Goal: Find contact information: Find contact information

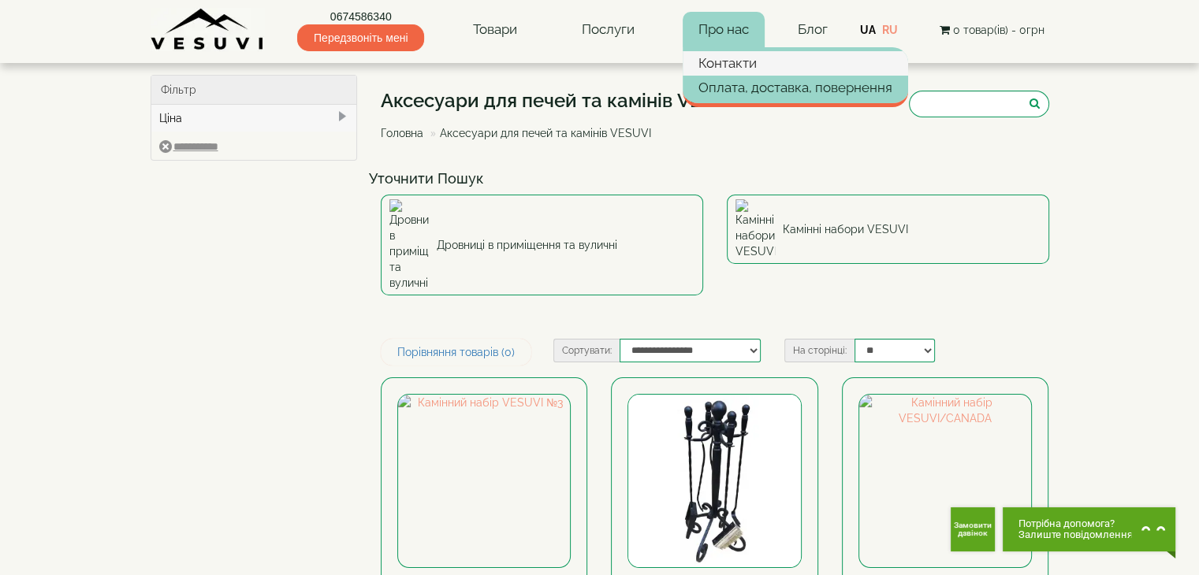
click at [725, 58] on link "Контакти" at bounding box center [794, 63] width 225 height 24
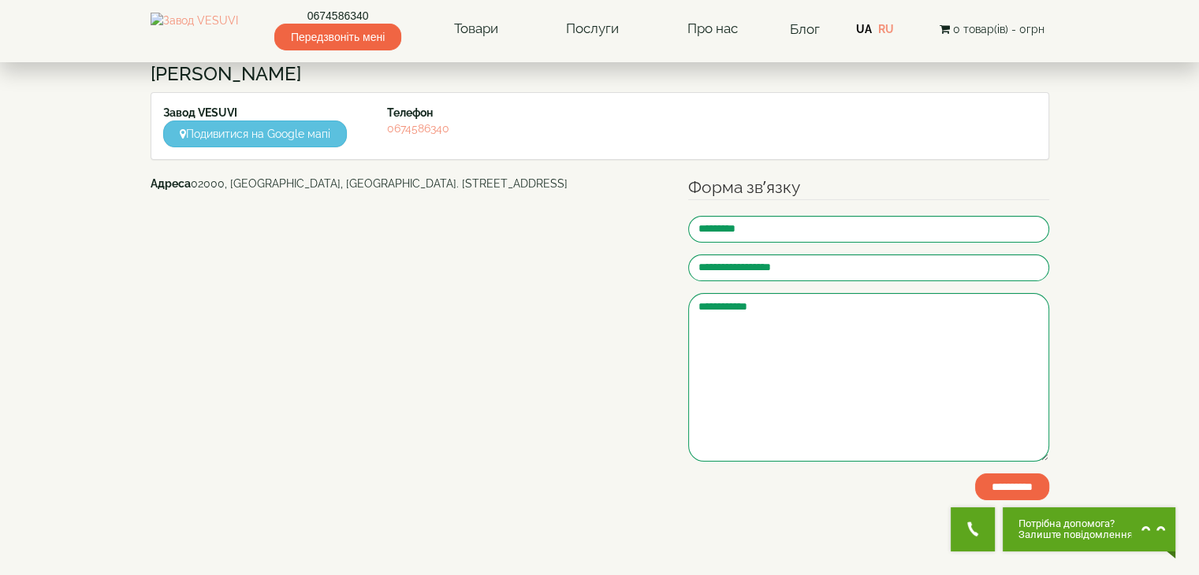
scroll to position [158, 0]
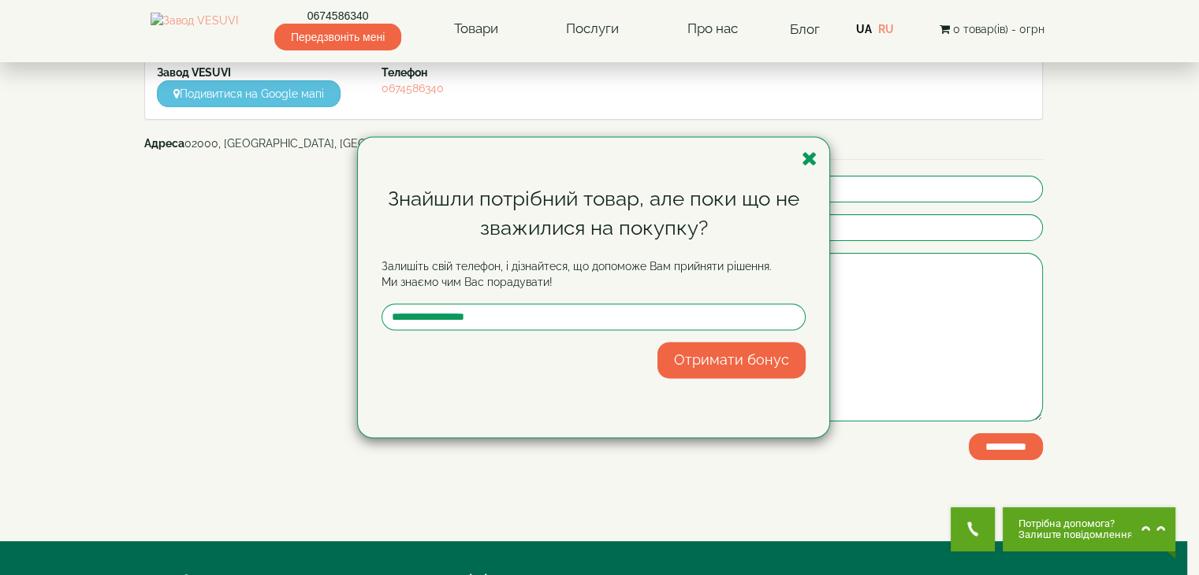
click at [807, 132] on div "Знайшли потрібний товар, але поки що не зважилися на покупку? Залишіть свій тел…" at bounding box center [599, 287] width 1199 height 575
click at [814, 154] on icon "button" at bounding box center [809, 159] width 16 height 20
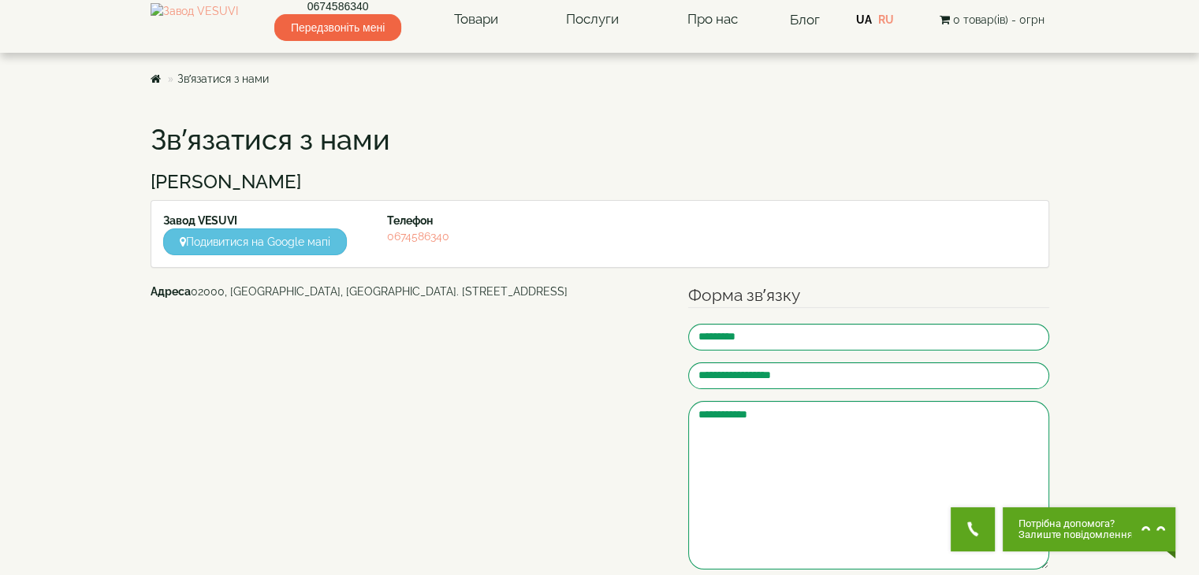
scroll to position [0, 0]
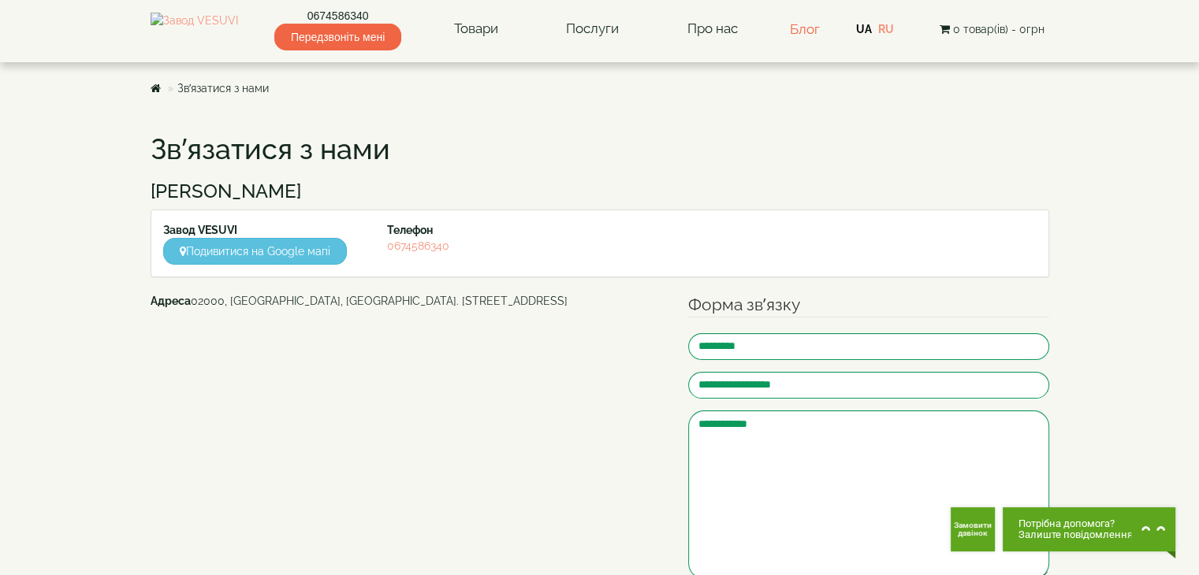
click at [820, 30] on link "Блог" at bounding box center [805, 29] width 30 height 16
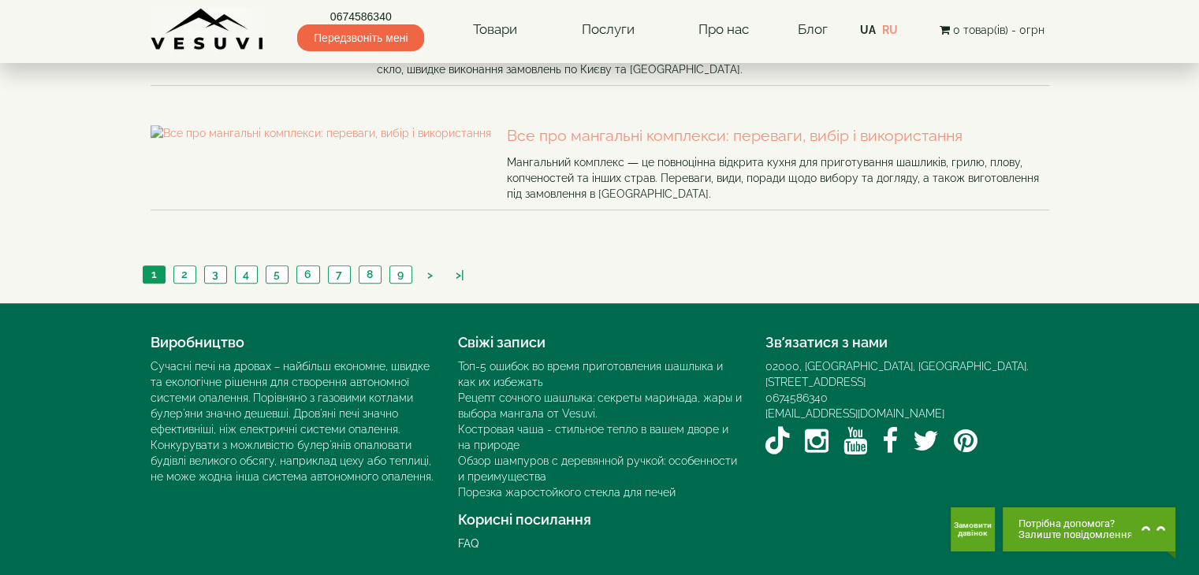
scroll to position [1157, 0]
click at [811, 427] on icon "Instagram VESUVI" at bounding box center [817, 441] width 24 height 28
